Goal: Task Accomplishment & Management: Manage account settings

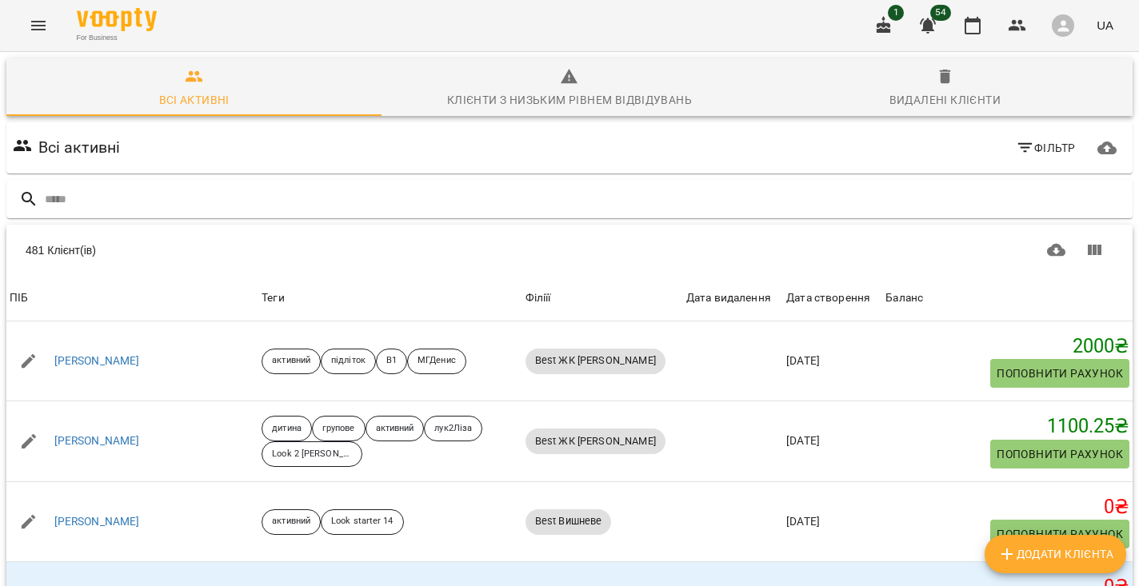
click at [33, 44] on button "Menu" at bounding box center [38, 25] width 38 height 38
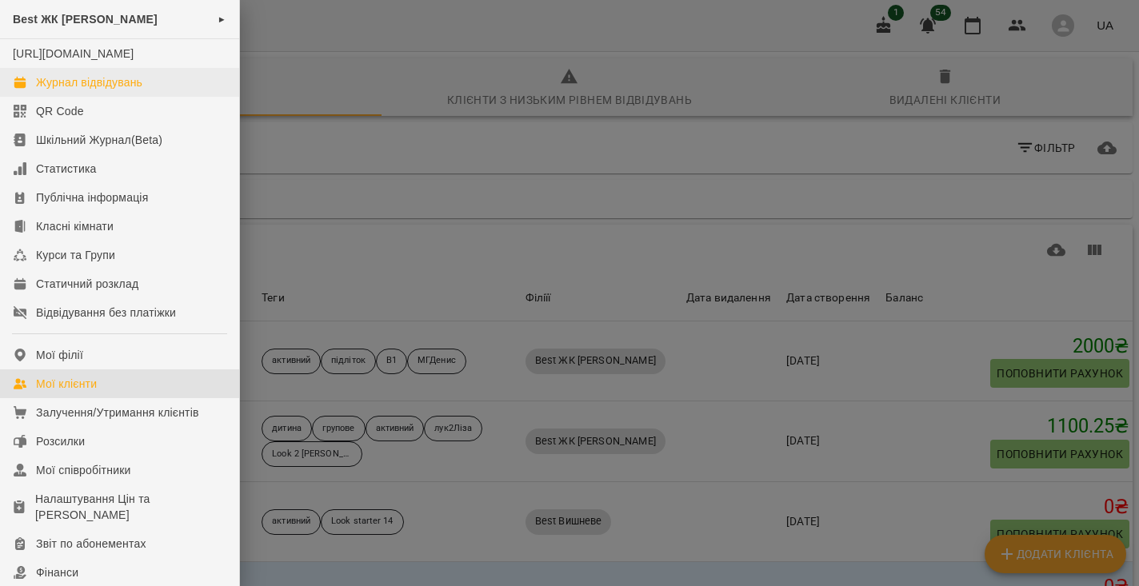
click at [112, 90] on div "Журнал відвідувань" at bounding box center [89, 82] width 106 height 16
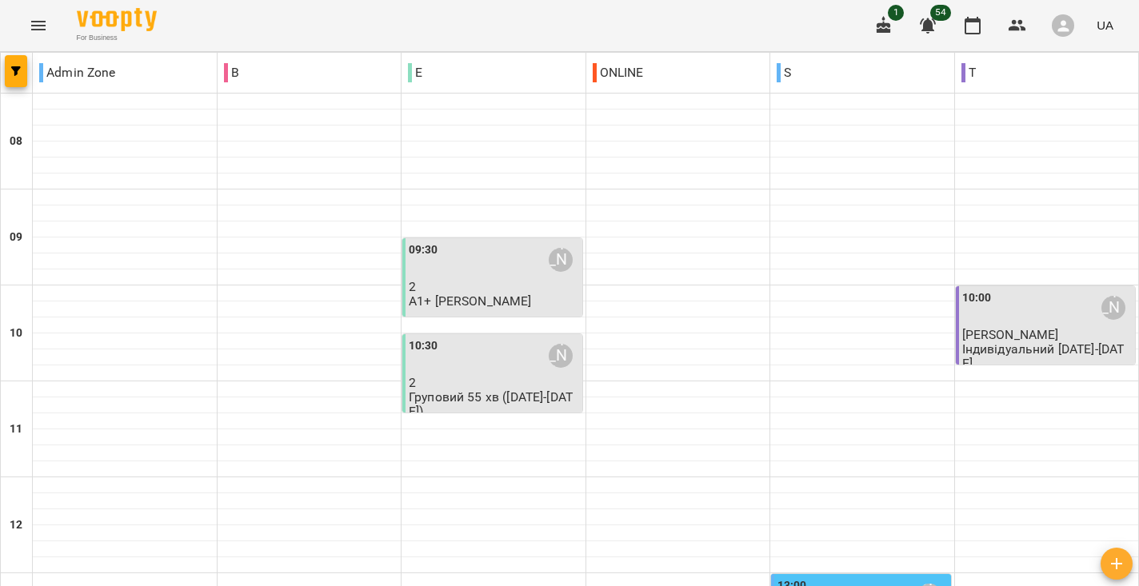
scroll to position [867, 0]
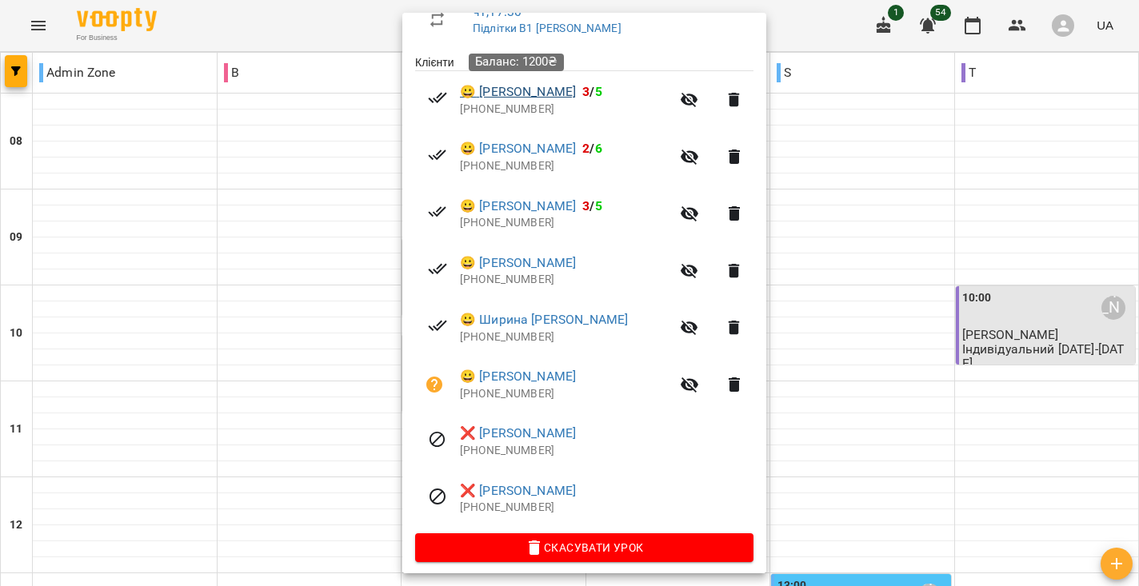
scroll to position [301, 0]
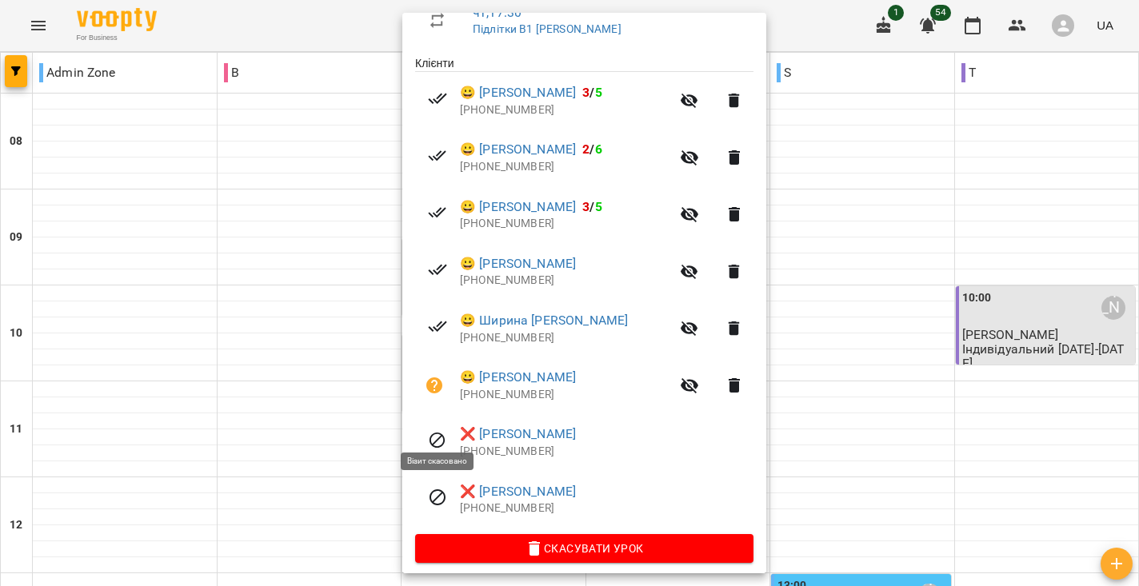
click at [431, 433] on icon at bounding box center [437, 440] width 19 height 19
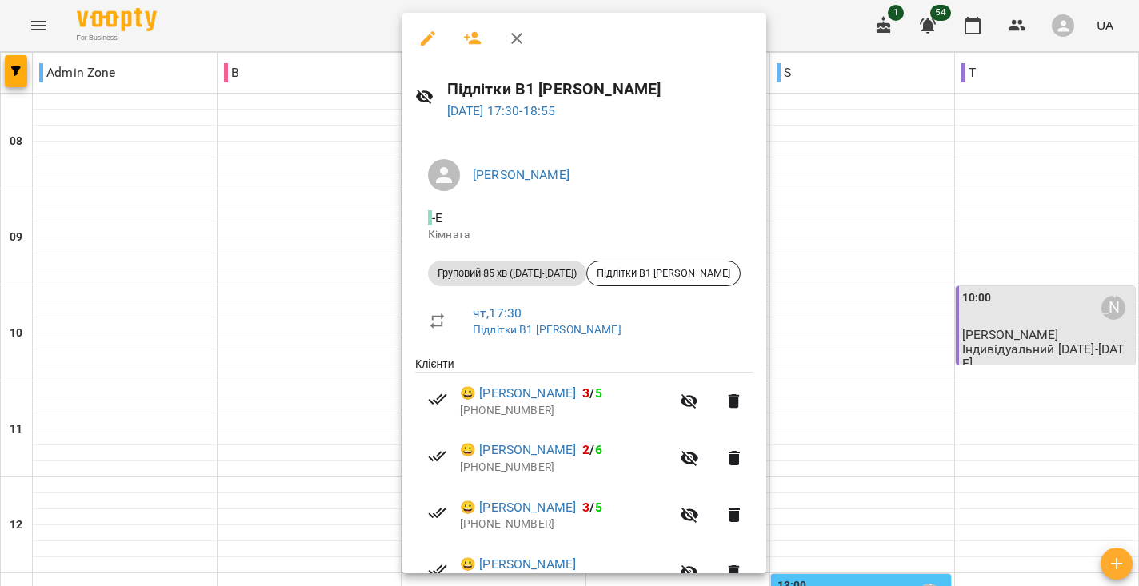
scroll to position [0, 0]
click at [441, 33] on button "button" at bounding box center [428, 38] width 38 height 38
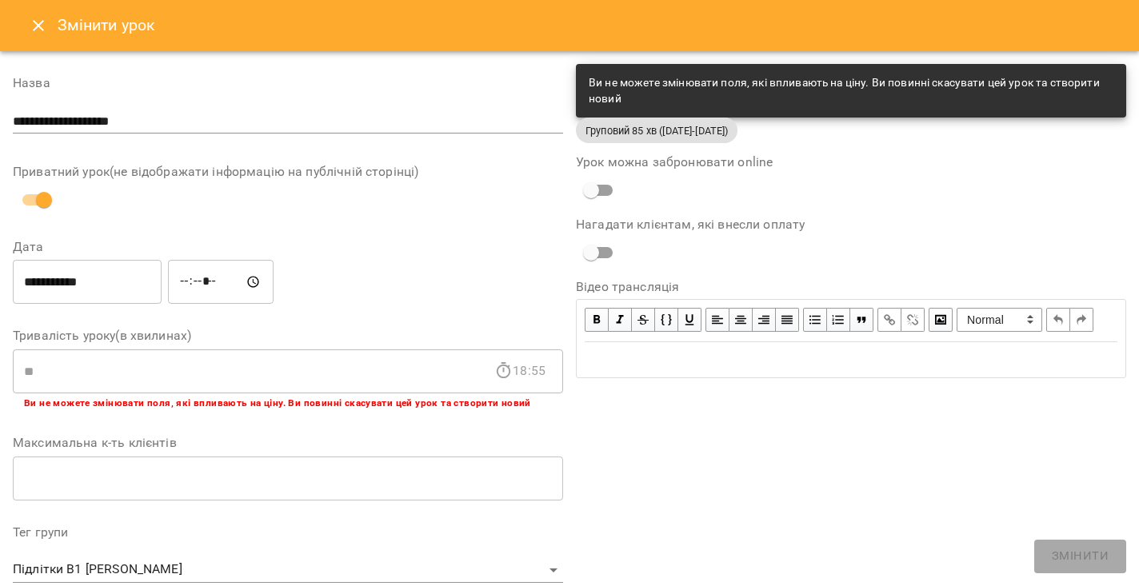
click at [22, 27] on button "Close" at bounding box center [38, 25] width 38 height 38
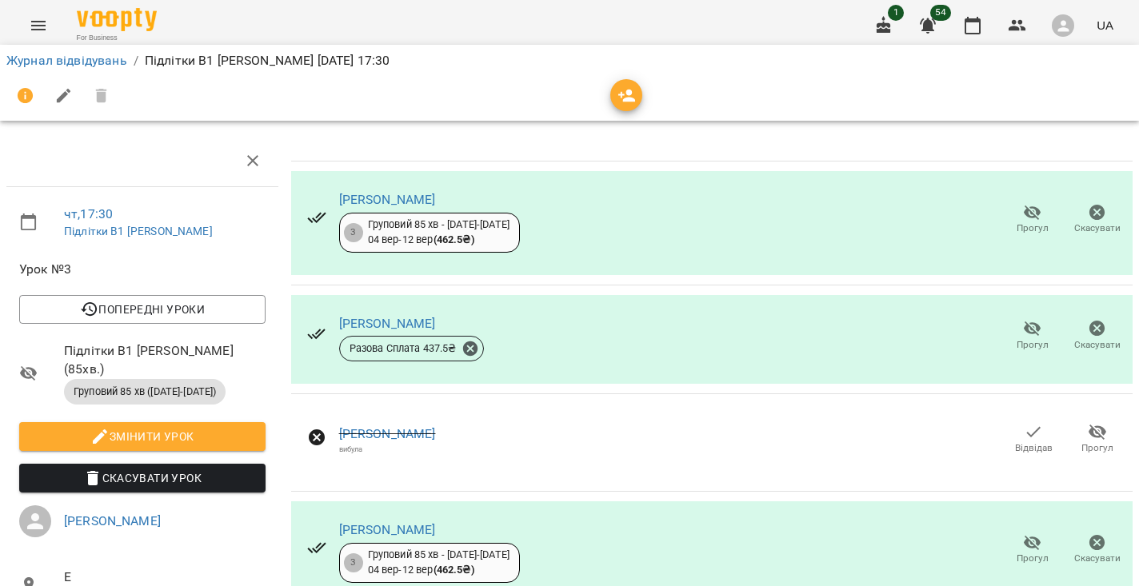
scroll to position [68, 0]
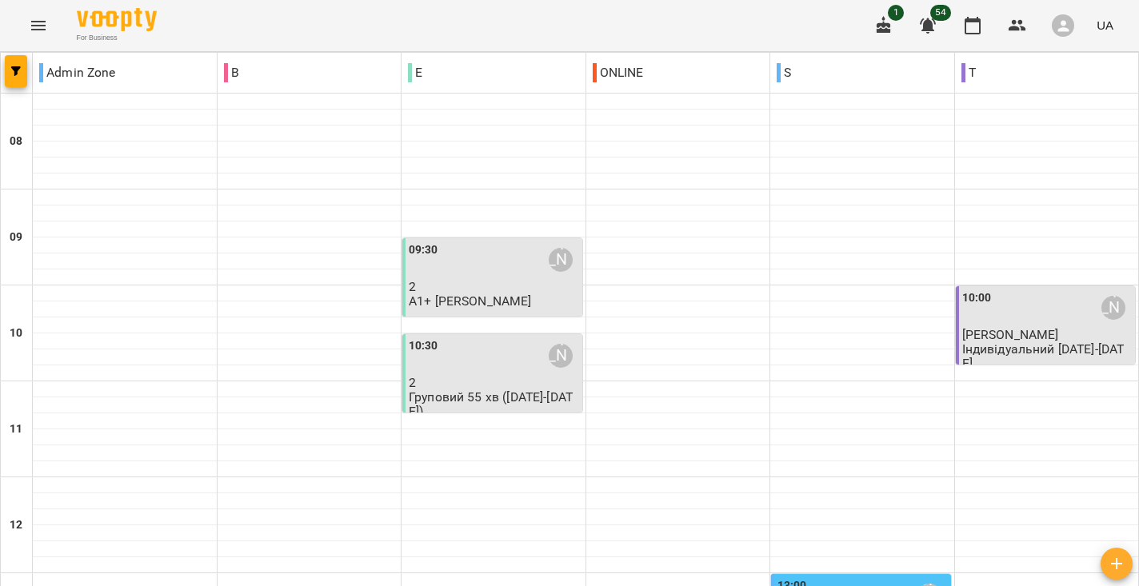
scroll to position [628, 0]
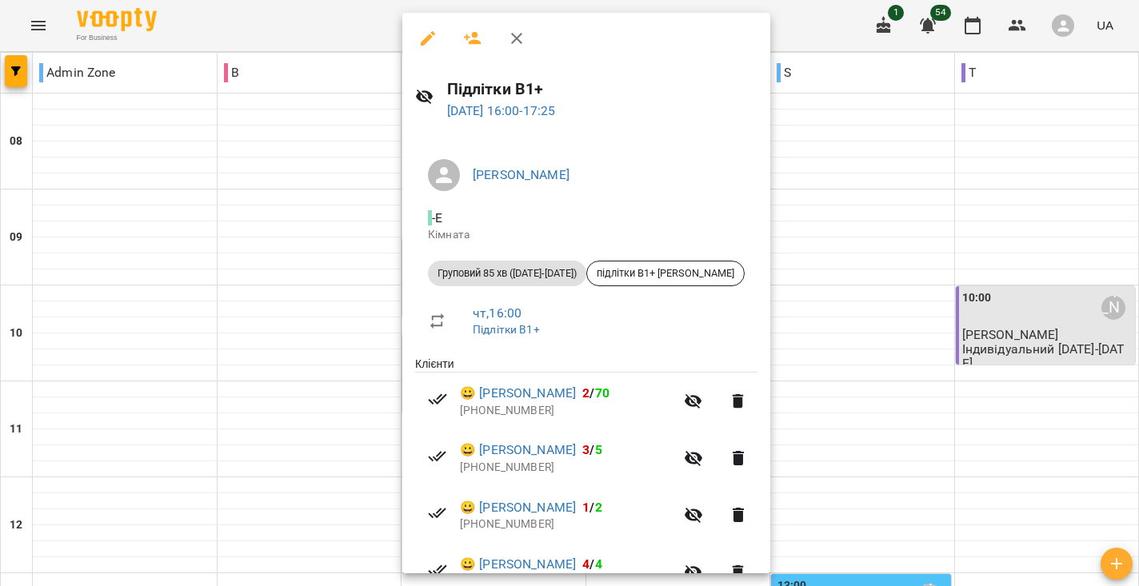
click at [434, 44] on icon "button" at bounding box center [427, 38] width 19 height 19
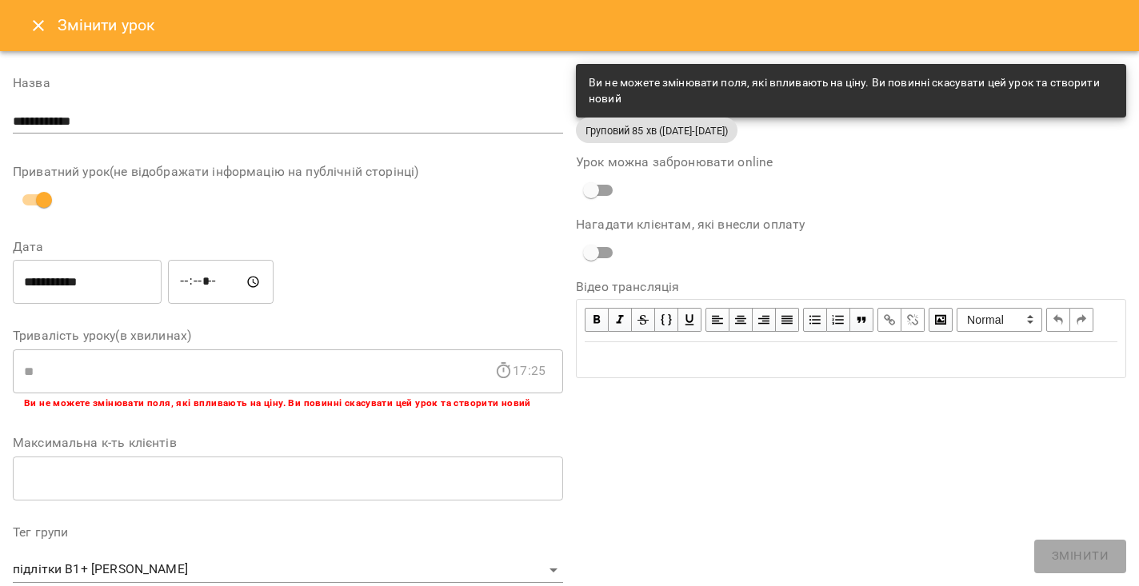
click at [39, 31] on icon "Close" at bounding box center [38, 25] width 19 height 19
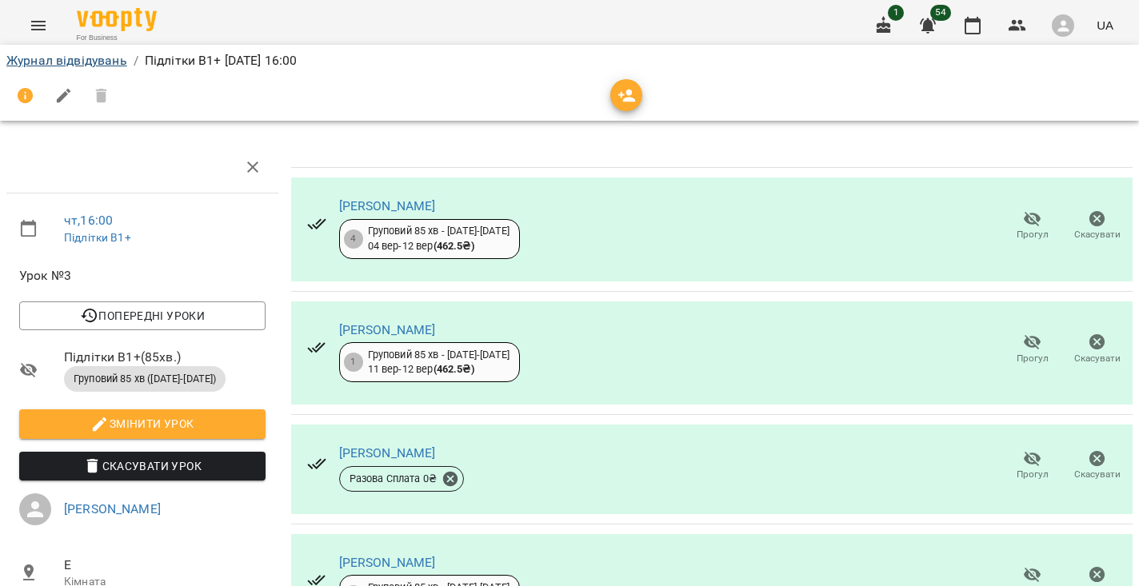
click at [115, 66] on link "Журнал відвідувань" at bounding box center [66, 60] width 121 height 15
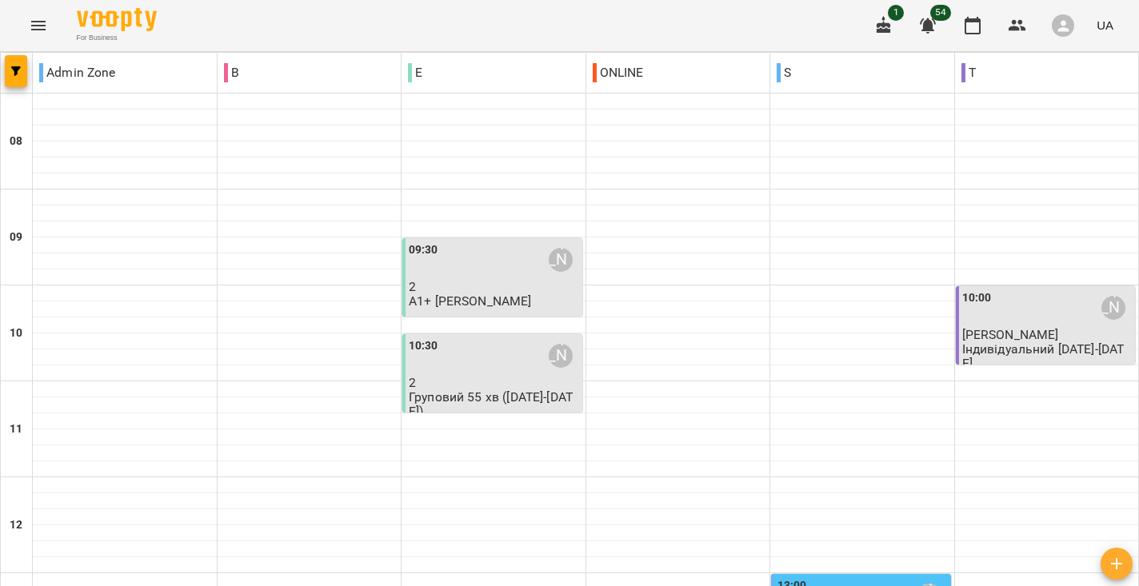
click at [483, 297] on p "А1+ [PERSON_NAME]" at bounding box center [470, 301] width 123 height 14
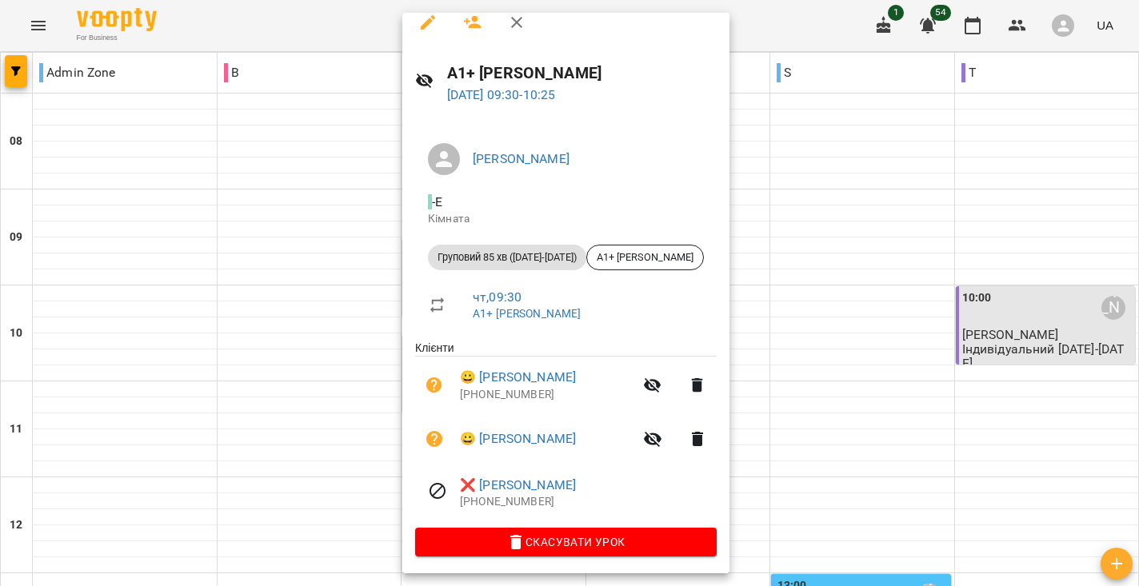
scroll to position [15, 0]
click at [794, 258] on div at bounding box center [569, 293] width 1139 height 586
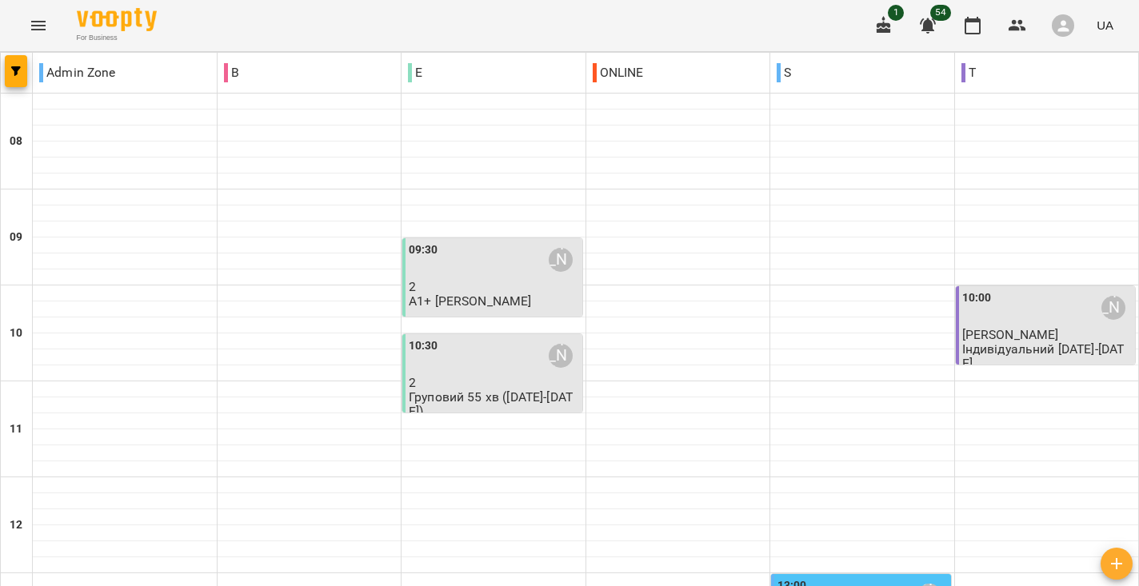
scroll to position [770, 0]
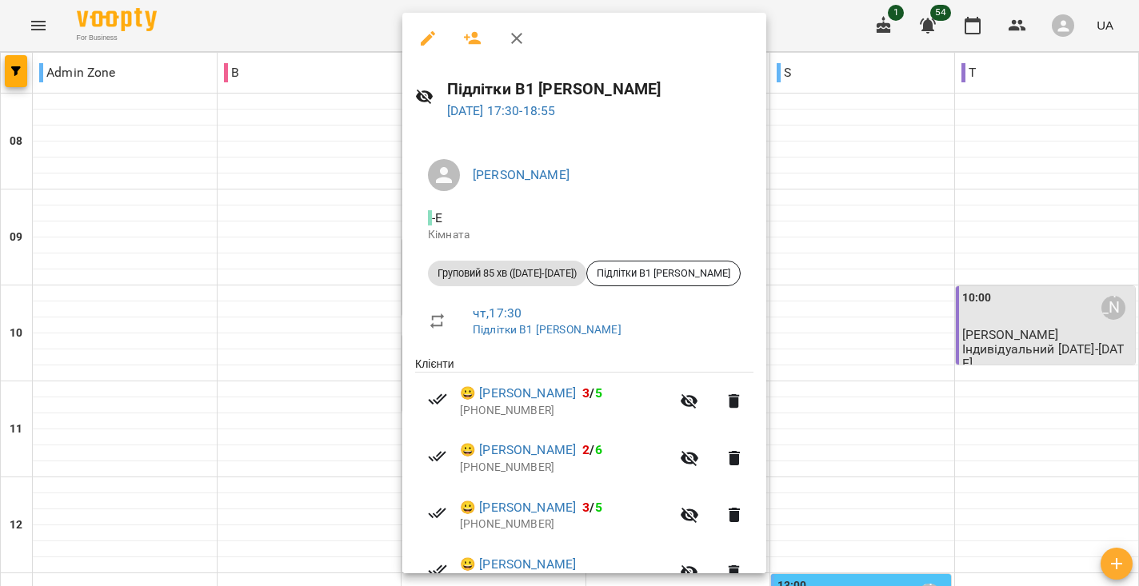
scroll to position [0, 0]
click at [422, 39] on icon "button" at bounding box center [427, 38] width 19 height 19
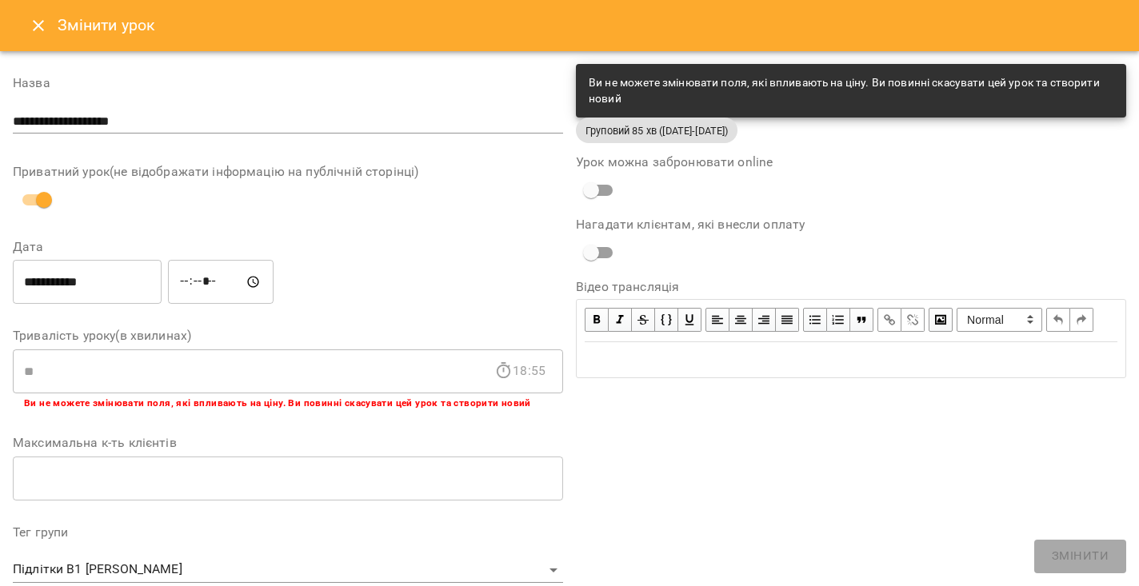
click at [42, 26] on icon "Close" at bounding box center [38, 25] width 19 height 19
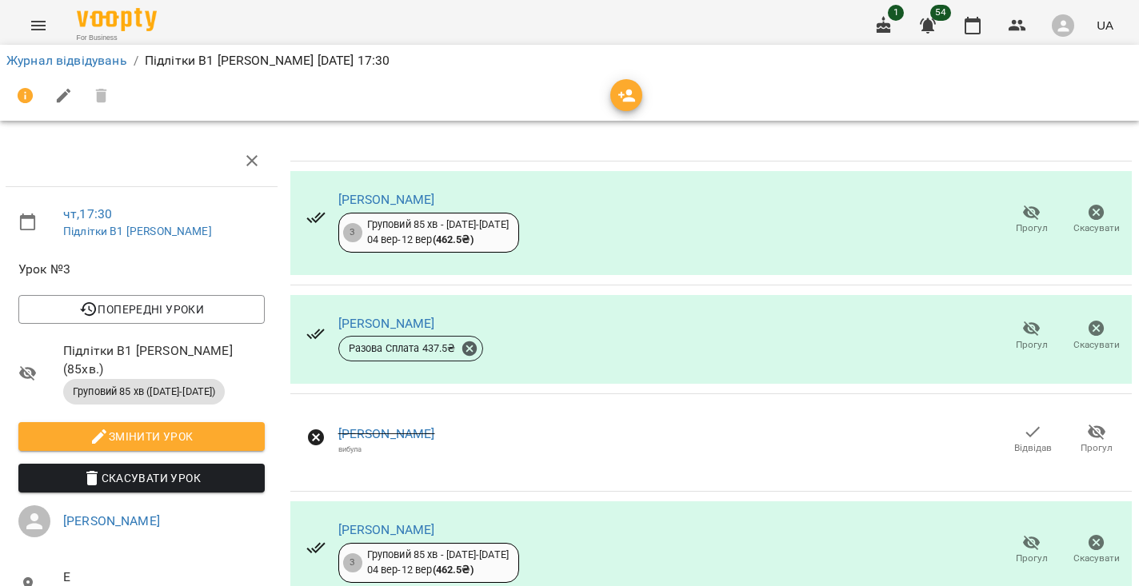
scroll to position [209, 0]
click at [353, 444] on div "вибула" at bounding box center [387, 449] width 97 height 10
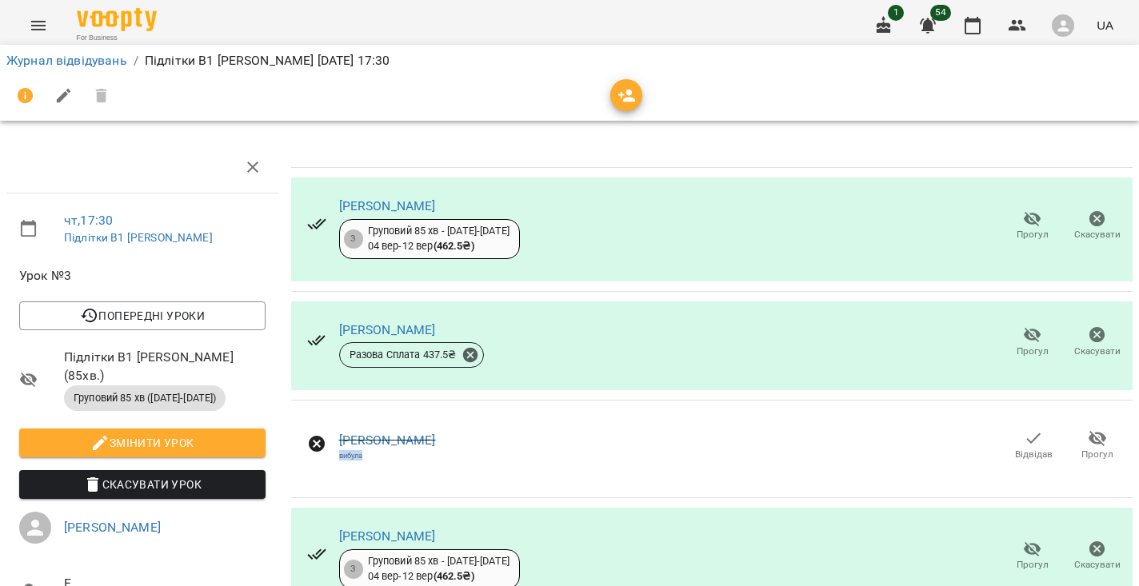
scroll to position [0, 0]
click at [398, 482] on div at bounding box center [712, 485] width 842 height 6
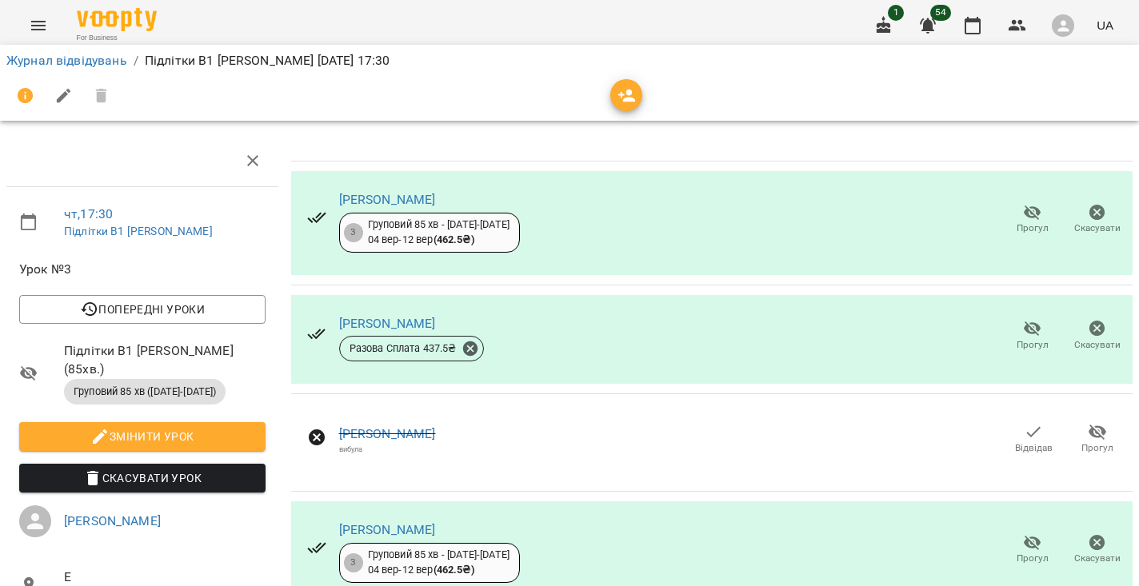
scroll to position [458, 1]
drag, startPoint x: 334, startPoint y: 424, endPoint x: 378, endPoint y: 426, distance: 44.1
click at [58, 58] on link "Журнал відвідувань" at bounding box center [66, 60] width 121 height 15
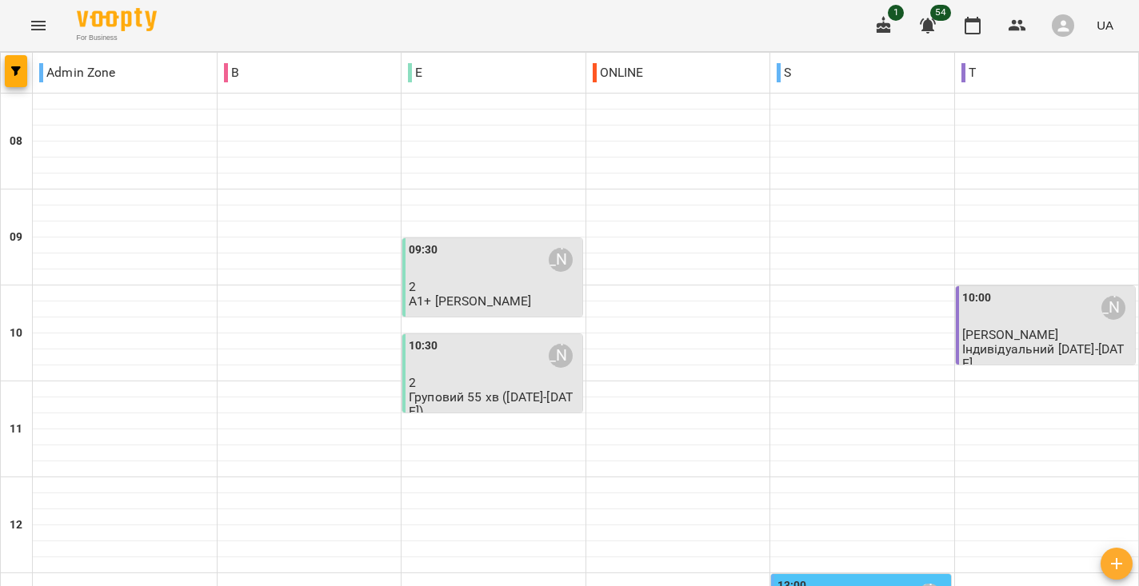
scroll to position [594, 0]
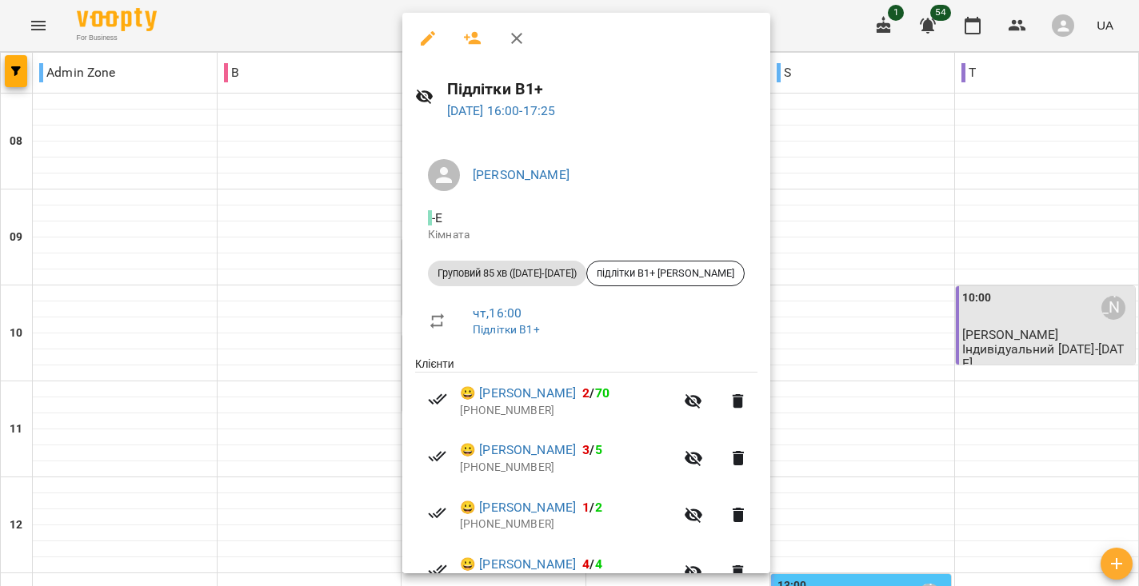
scroll to position [0, 0]
click at [429, 42] on icon "button" at bounding box center [427, 38] width 19 height 19
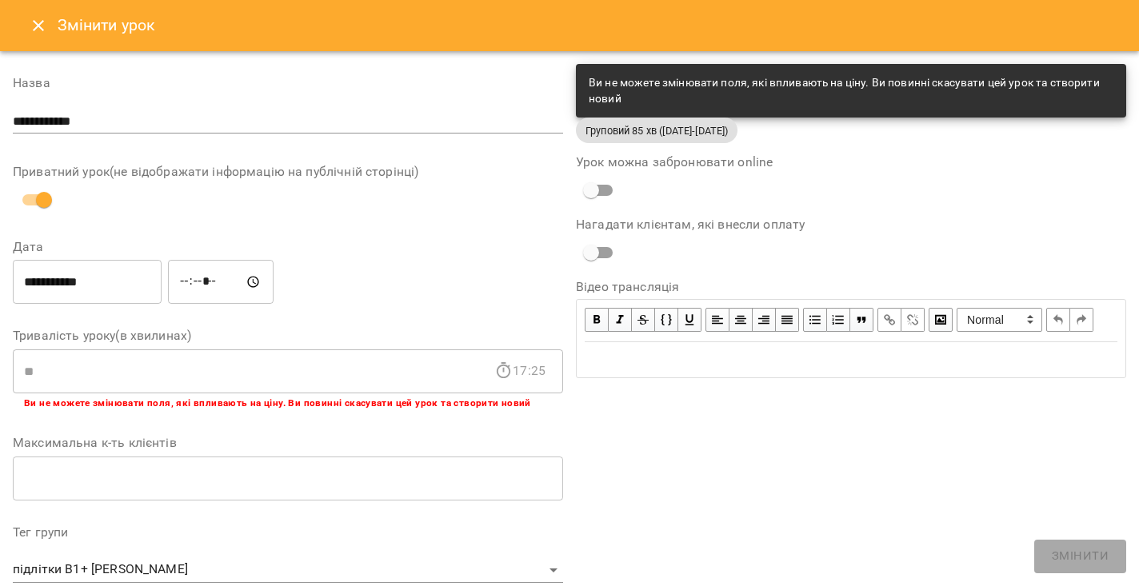
click at [38, 18] on icon "Close" at bounding box center [38, 25] width 19 height 19
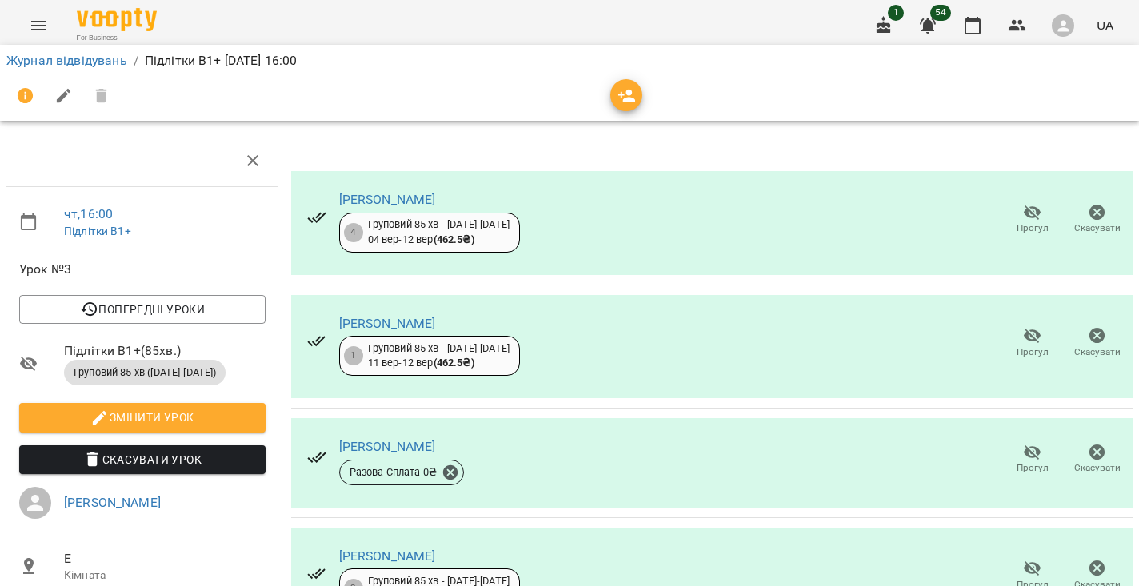
scroll to position [523, 0]
drag, startPoint x: 339, startPoint y: 420, endPoint x: 438, endPoint y: 421, distance: 99.2
